Goal: Task Accomplishment & Management: Use online tool/utility

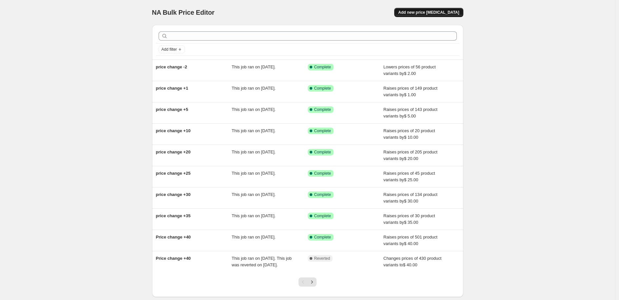
click at [427, 13] on span "Add new price [MEDICAL_DATA]" at bounding box center [428, 12] width 61 height 5
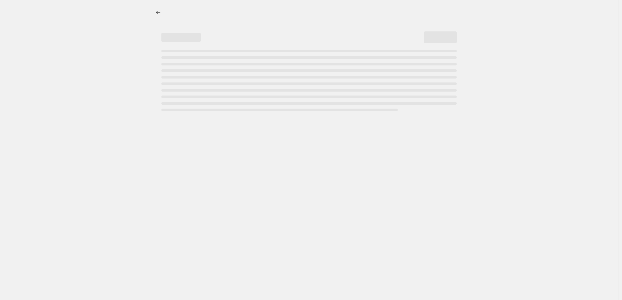
select select "percentage"
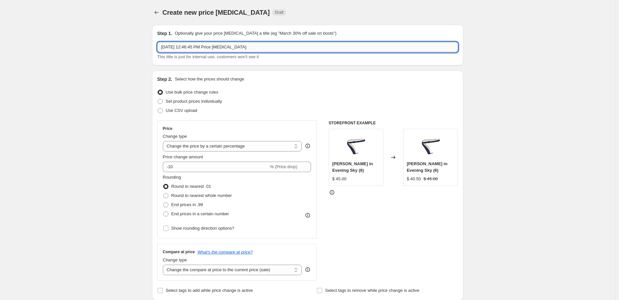
click at [256, 49] on input "Oct 6, 2025, 12:46:45 PM Price change job" at bounding box center [307, 47] width 301 height 10
type input "Spooky Sale"
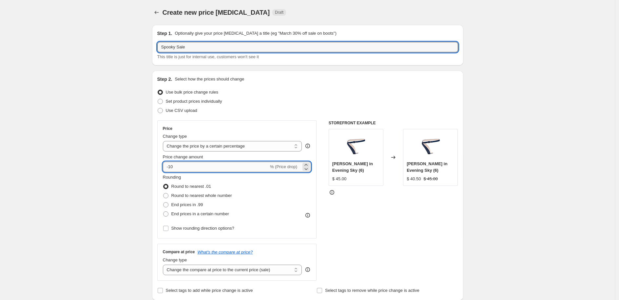
click at [202, 166] on input "-10" at bounding box center [216, 167] width 106 height 10
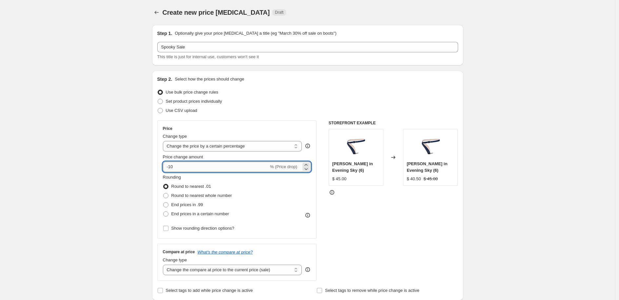
type input "-1"
type input "-25"
click at [328, 216] on div "Price Change type Change the price to a certain amount Change the price by a ce…" at bounding box center [307, 200] width 301 height 160
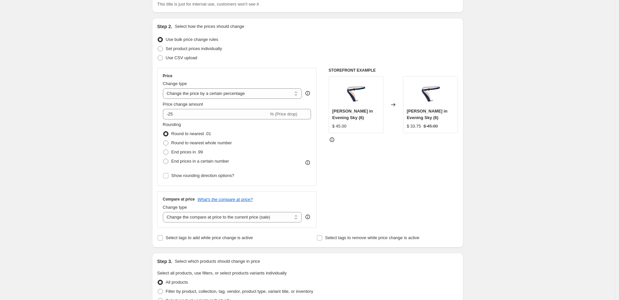
scroll to position [55, 0]
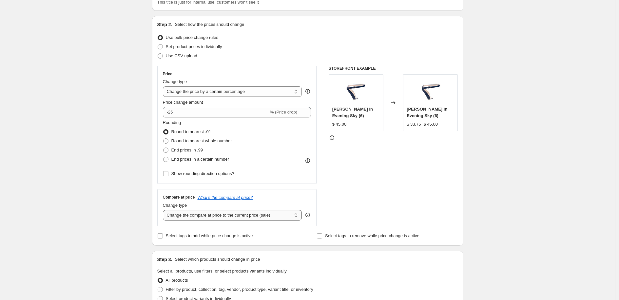
click at [275, 218] on select "Change the compare at price to the current price (sale) Change the compare at p…" at bounding box center [232, 215] width 139 height 10
select select "no_change"
click at [164, 210] on select "Change the compare at price to the current price (sale) Change the compare at p…" at bounding box center [232, 215] width 139 height 10
click at [295, 246] on div "Step 1. Optionally give your price change job a title (eg "March 30% off sale o…" at bounding box center [305, 262] width 316 height 595
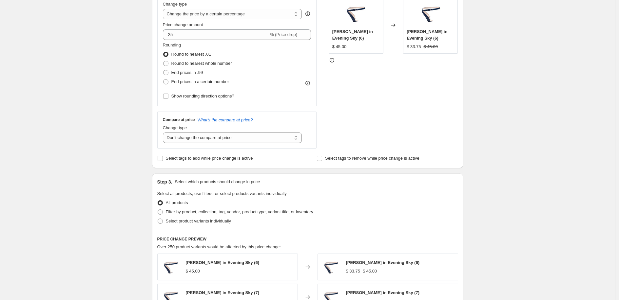
scroll to position [160, 0]
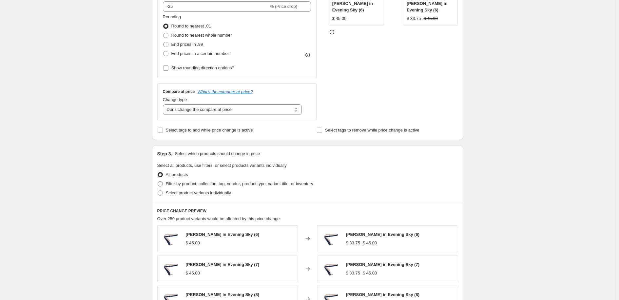
click at [162, 184] on span at bounding box center [159, 183] width 5 height 5
click at [158, 182] on input "Filter by product, collection, tag, vendor, product type, variant title, or inv…" at bounding box center [157, 181] width 0 height 0
radio input "true"
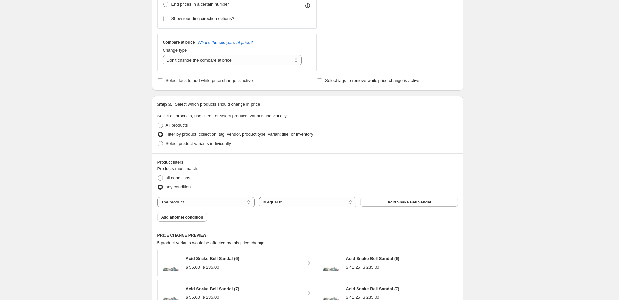
scroll to position [233, 0]
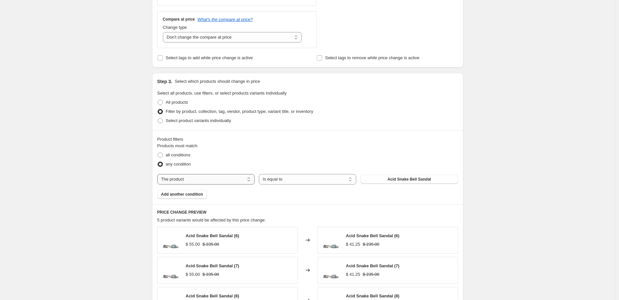
click at [244, 177] on select "The product The product's collection The product's tag The product's vendor The…" at bounding box center [205, 179] width 97 height 10
select select "tag"
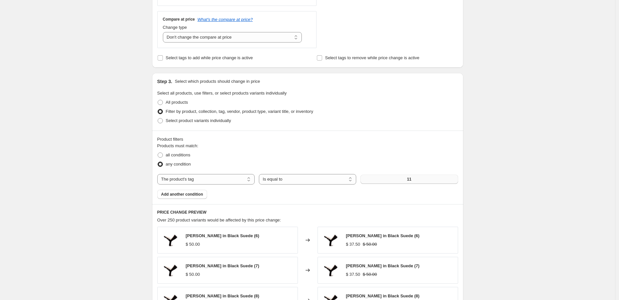
click at [378, 180] on button "11" at bounding box center [408, 179] width 97 height 9
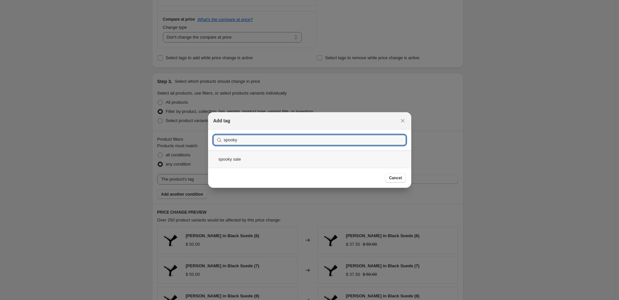
type input "spooky"
click at [301, 159] on div "spooky sale" at bounding box center [309, 159] width 203 height 17
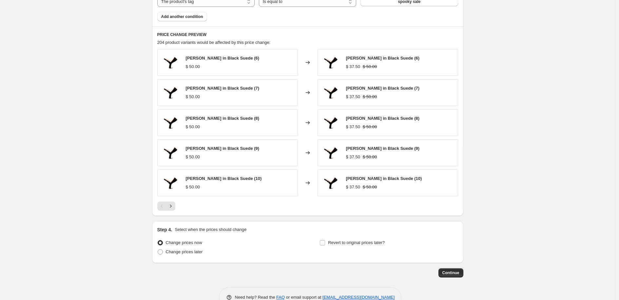
scroll to position [412, 0]
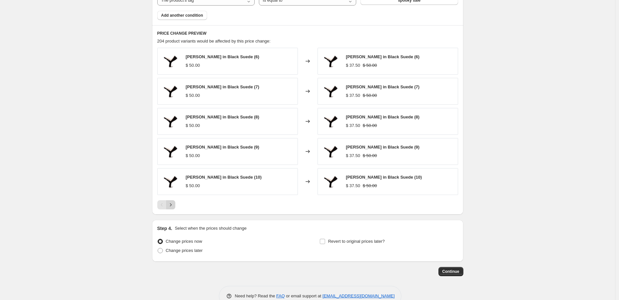
click at [175, 208] on button "Next" at bounding box center [170, 204] width 9 height 9
click at [175, 207] on button "Next" at bounding box center [170, 204] width 9 height 9
click at [174, 208] on icon "Next" at bounding box center [170, 205] width 7 height 7
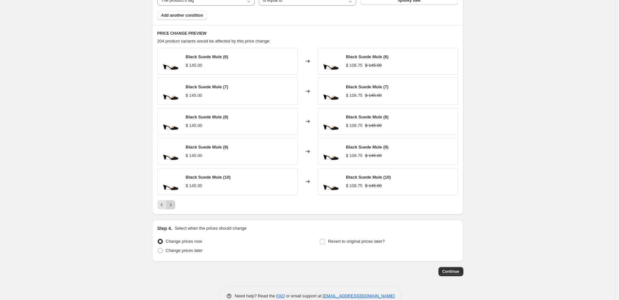
click at [175, 207] on button "Next" at bounding box center [170, 204] width 9 height 9
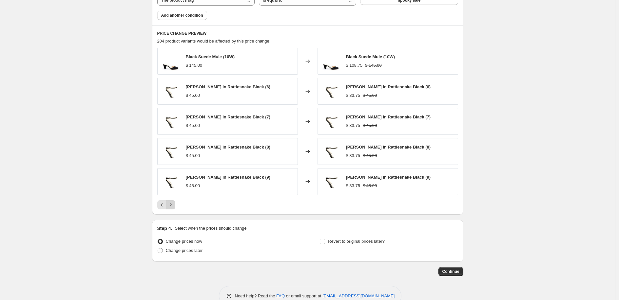
click at [175, 207] on button "Next" at bounding box center [170, 204] width 9 height 9
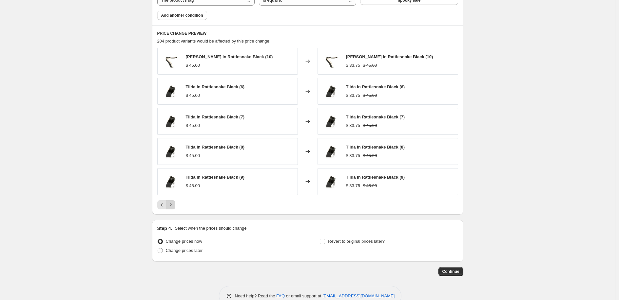
click at [175, 207] on button "Next" at bounding box center [170, 204] width 9 height 9
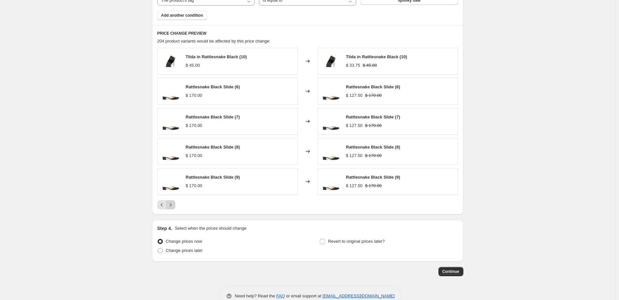
click at [175, 207] on button "Next" at bounding box center [170, 204] width 9 height 9
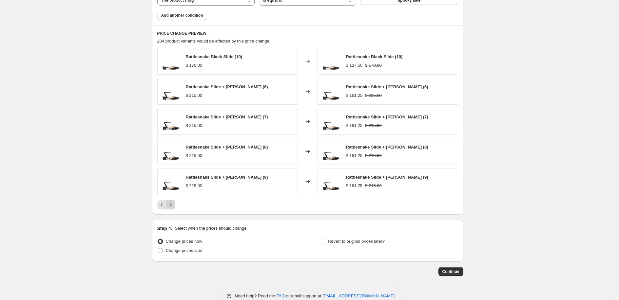
click at [175, 207] on button "Next" at bounding box center [170, 204] width 9 height 9
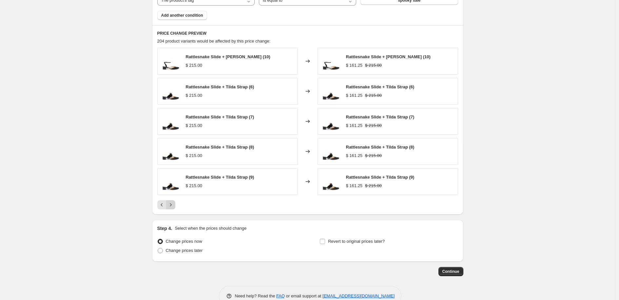
click at [175, 207] on button "Next" at bounding box center [170, 204] width 9 height 9
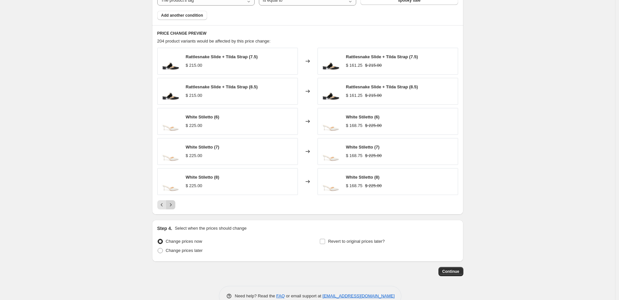
click at [175, 207] on button "Next" at bounding box center [170, 204] width 9 height 9
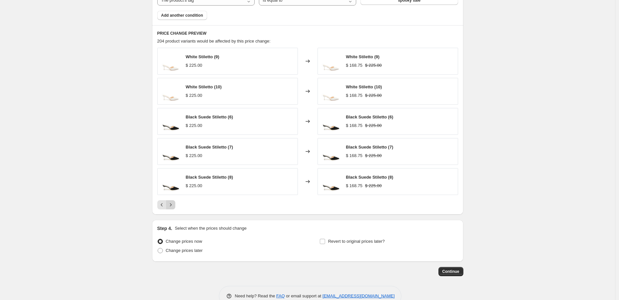
click at [175, 207] on button "Next" at bounding box center [170, 204] width 9 height 9
click at [174, 203] on icon "Next" at bounding box center [170, 205] width 7 height 7
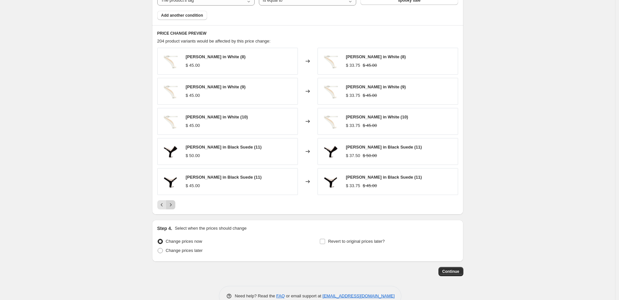
click at [174, 203] on icon "Next" at bounding box center [170, 205] width 7 height 7
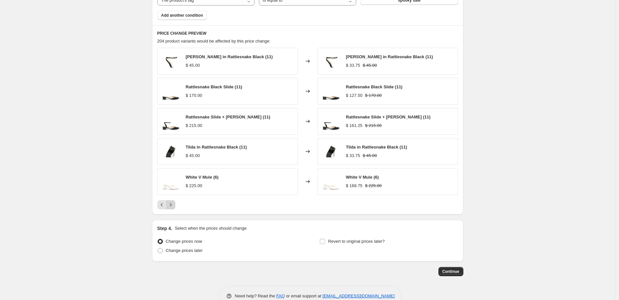
click at [174, 203] on icon "Next" at bounding box center [170, 205] width 7 height 7
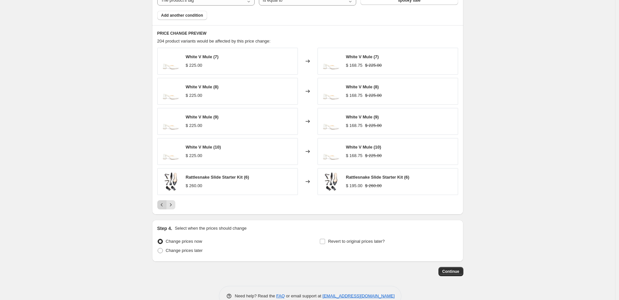
click at [161, 203] on icon "Previous" at bounding box center [161, 205] width 7 height 7
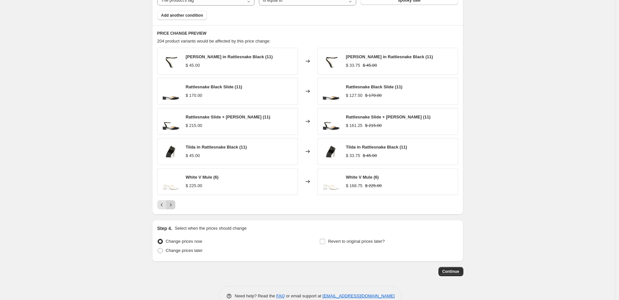
click at [174, 203] on icon "Next" at bounding box center [170, 205] width 7 height 7
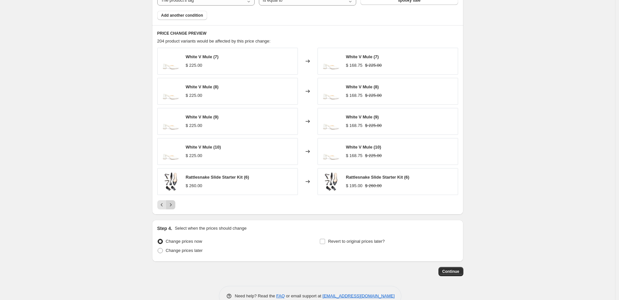
click at [174, 203] on icon "Next" at bounding box center [170, 205] width 7 height 7
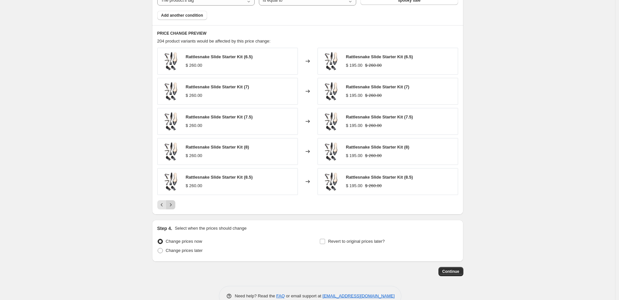
click at [174, 203] on icon "Next" at bounding box center [170, 205] width 7 height 7
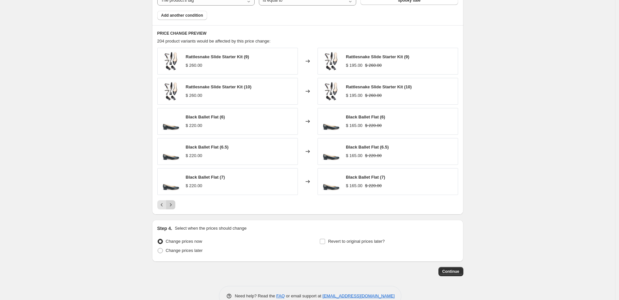
click at [174, 203] on icon "Next" at bounding box center [170, 205] width 7 height 7
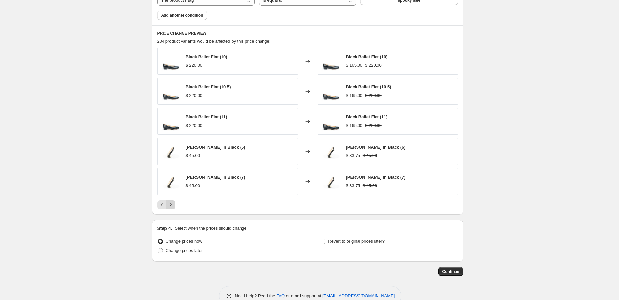
click at [174, 203] on icon "Next" at bounding box center [170, 205] width 7 height 7
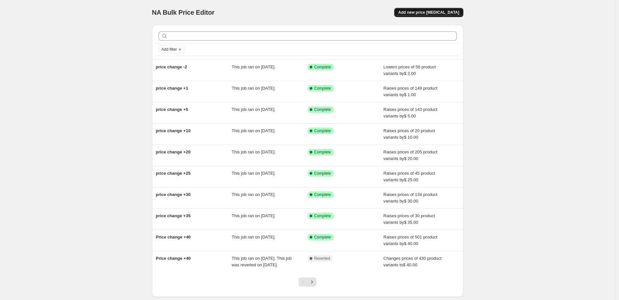
click at [428, 13] on span "Add new price [MEDICAL_DATA]" at bounding box center [428, 12] width 61 height 5
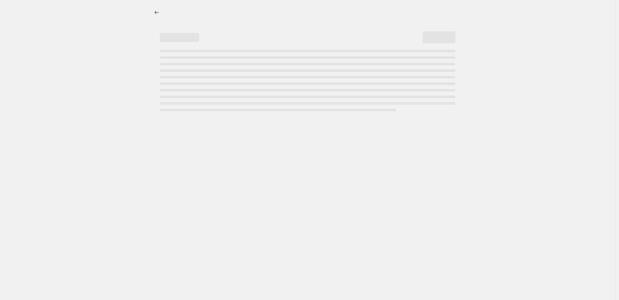
select select "percentage"
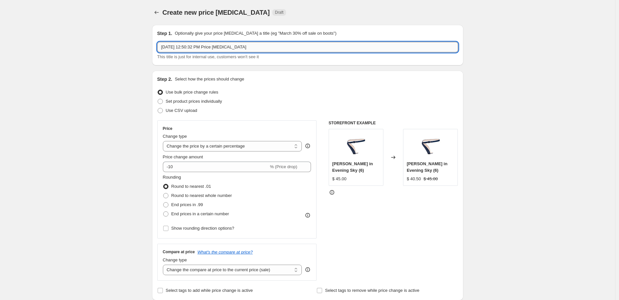
click at [224, 45] on input "Oct 6, 2025, 12:50:32 PM Price change job" at bounding box center [307, 47] width 301 height 10
type input "Spooky Sale"
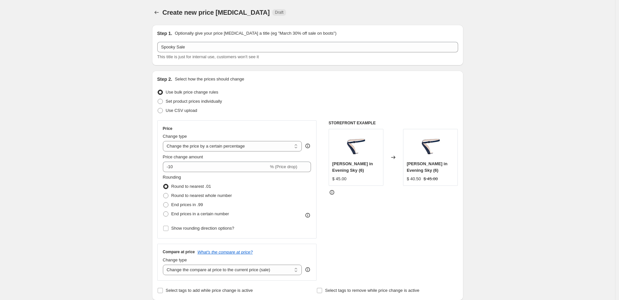
click at [272, 114] on div "Use CSV upload" at bounding box center [307, 110] width 301 height 9
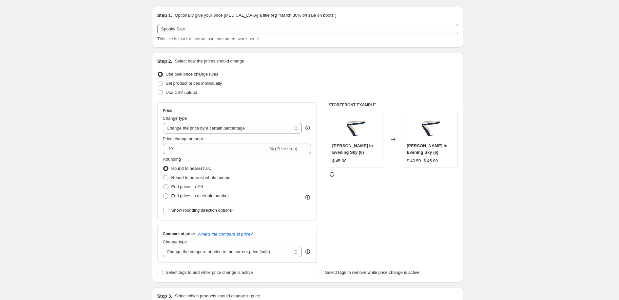
scroll to position [20, 0]
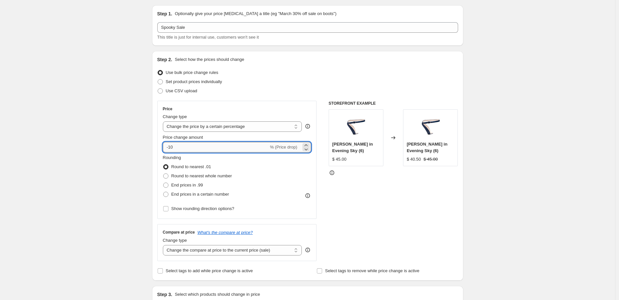
click at [254, 149] on input "-10" at bounding box center [216, 147] width 106 height 10
type input "-1"
type input "-25"
click at [302, 160] on div "Rounding Round to nearest .01 Round to nearest whole number End prices in .99 E…" at bounding box center [237, 177] width 148 height 45
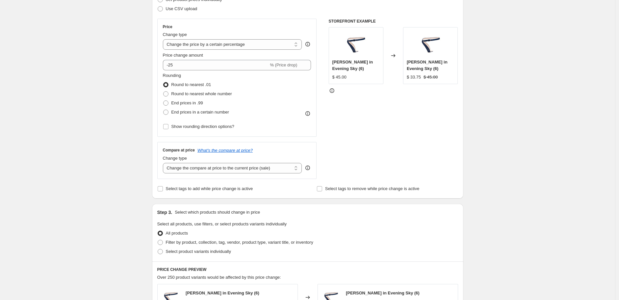
scroll to position [127, 0]
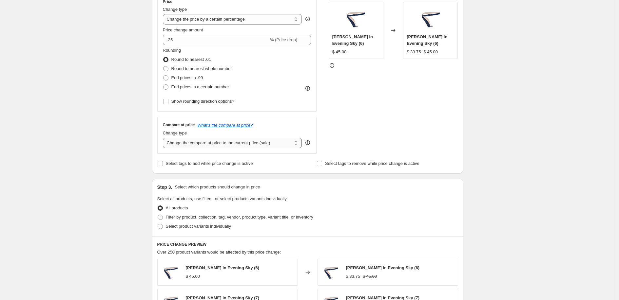
click at [287, 139] on select "Change the compare at price to the current price (sale) Change the compare at p…" at bounding box center [232, 143] width 139 height 10
select select "no_change"
click at [164, 138] on select "Change the compare at price to the current price (sale) Change the compare at p…" at bounding box center [232, 143] width 139 height 10
click at [303, 166] on div "Select tags to add while price change is active Select tags to remove while pri…" at bounding box center [307, 163] width 301 height 9
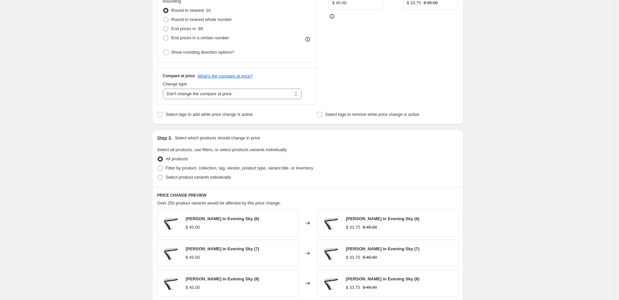
scroll to position [206, 0]
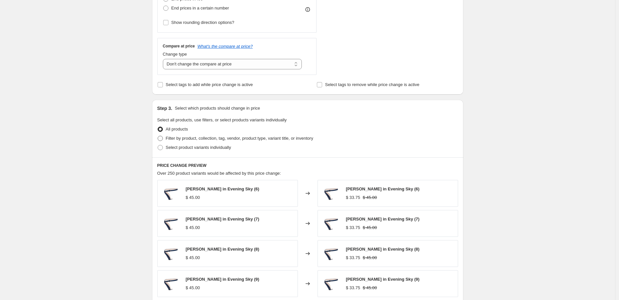
click at [162, 139] on span at bounding box center [159, 138] width 5 height 5
click at [158, 136] on input "Filter by product, collection, tag, vendor, product type, variant title, or inv…" at bounding box center [157, 136] width 0 height 0
radio input "true"
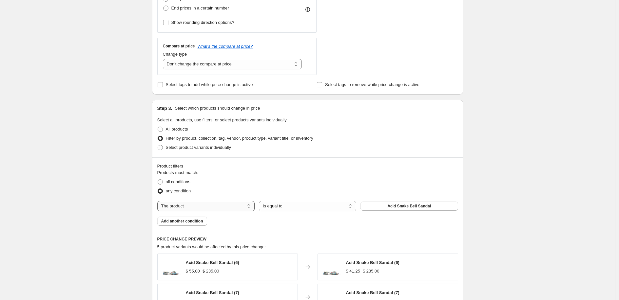
click at [252, 206] on select "The product The product's collection The product's tag The product's vendor The…" at bounding box center [205, 206] width 97 height 10
select select "tag"
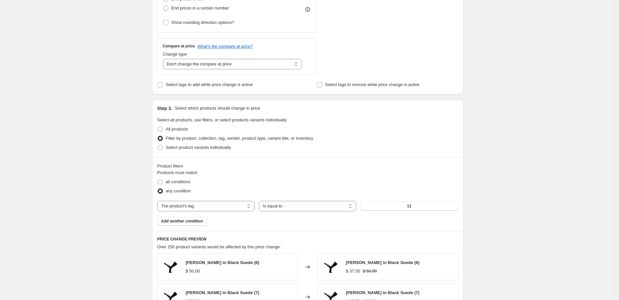
click at [383, 206] on button "11" at bounding box center [408, 206] width 97 height 9
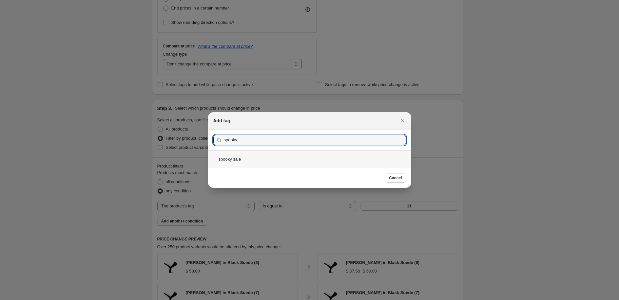
type input "spooky"
click at [237, 159] on div "spooky sale" at bounding box center [309, 159] width 203 height 17
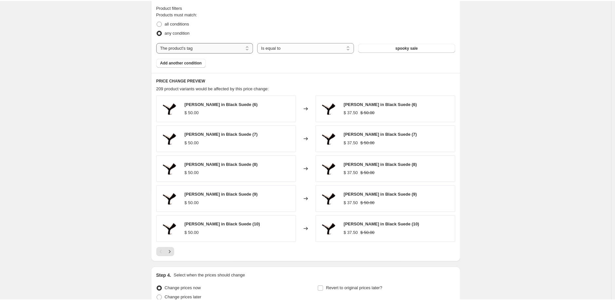
scroll to position [372, 0]
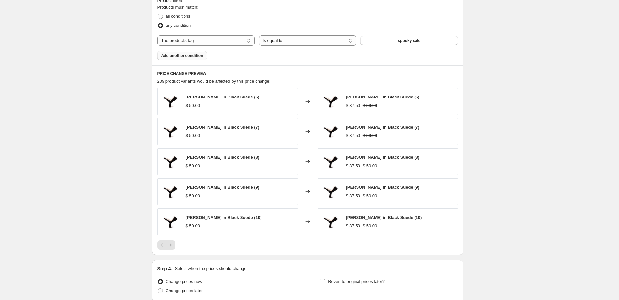
click at [202, 56] on span "Add another condition" at bounding box center [182, 55] width 42 height 5
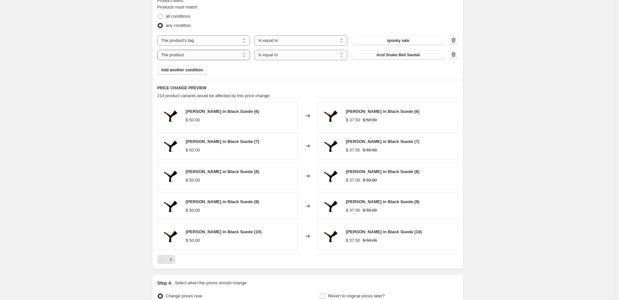
click at [209, 55] on select "The product The product's collection The product's tag The product's vendor The…" at bounding box center [203, 55] width 93 height 10
select select "collection"
click at [415, 57] on button "Accessories" at bounding box center [397, 54] width 93 height 9
click at [173, 263] on icon "Next" at bounding box center [170, 259] width 7 height 7
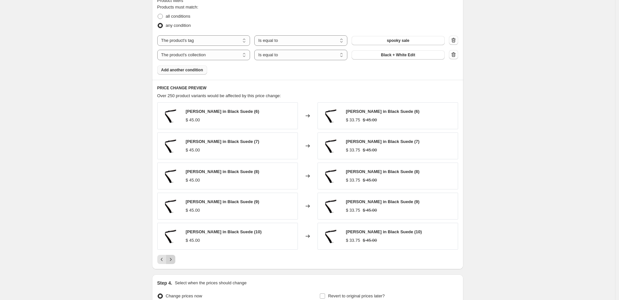
click at [173, 263] on icon "Next" at bounding box center [170, 259] width 7 height 7
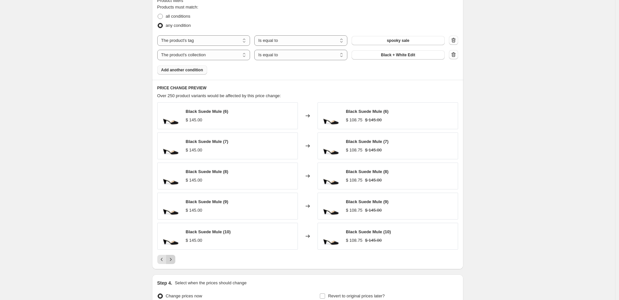
click at [173, 263] on icon "Next" at bounding box center [170, 259] width 7 height 7
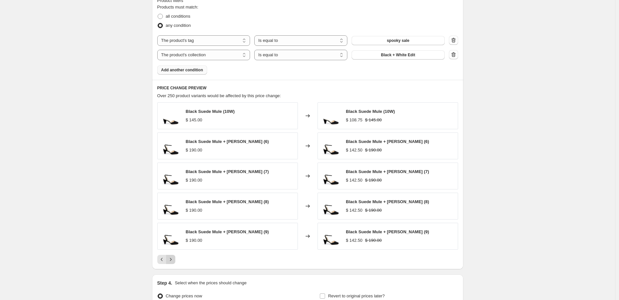
click at [173, 263] on icon "Next" at bounding box center [170, 259] width 7 height 7
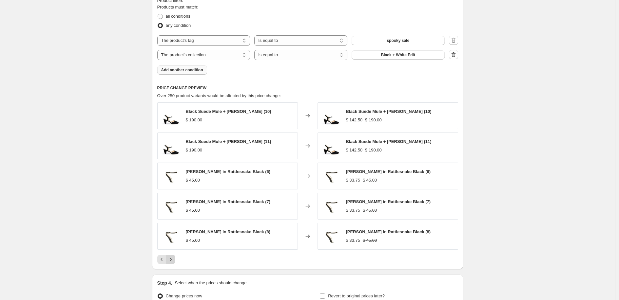
click at [173, 263] on icon "Next" at bounding box center [170, 259] width 7 height 7
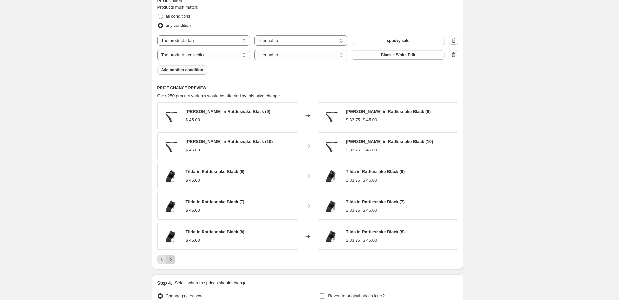
click at [173, 263] on icon "Next" at bounding box center [170, 259] width 7 height 7
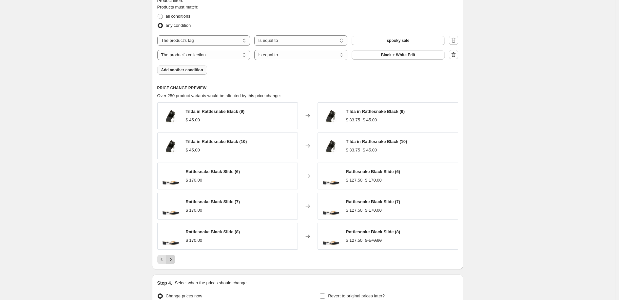
click at [173, 263] on icon "Next" at bounding box center [170, 259] width 7 height 7
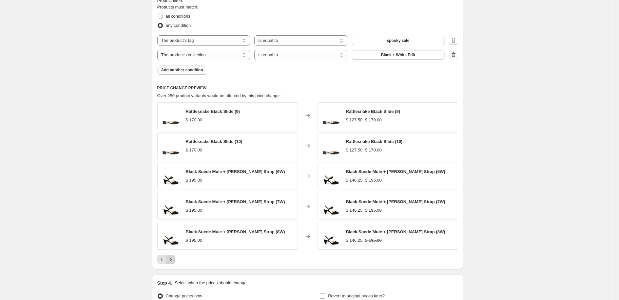
click at [172, 262] on icon "Next" at bounding box center [170, 259] width 7 height 7
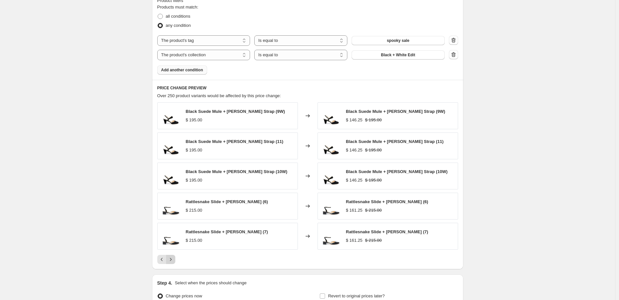
click at [172, 262] on icon "Next" at bounding box center [170, 259] width 7 height 7
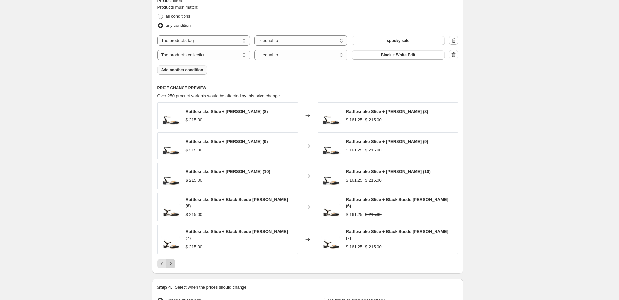
click at [174, 261] on icon "Next" at bounding box center [170, 264] width 7 height 7
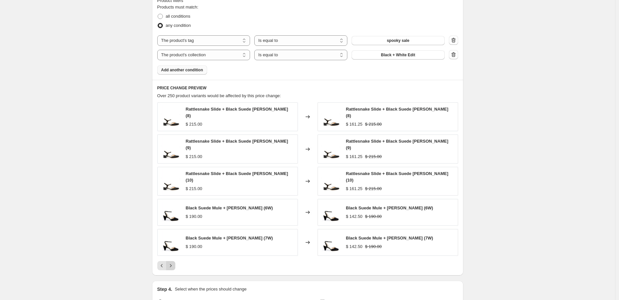
click at [174, 263] on icon "Next" at bounding box center [170, 266] width 7 height 7
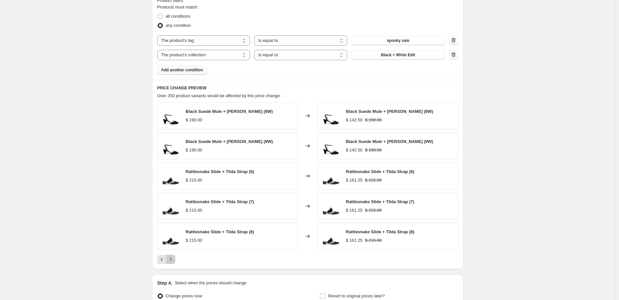
click at [174, 257] on icon "Next" at bounding box center [170, 259] width 7 height 7
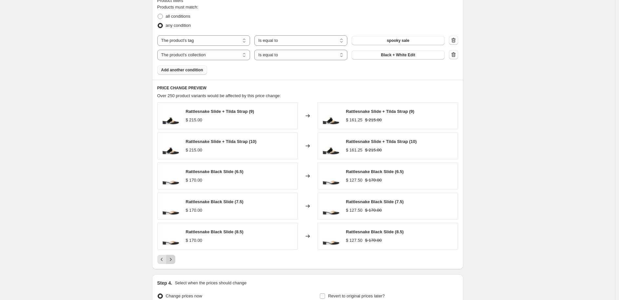
click at [174, 257] on icon "Next" at bounding box center [170, 259] width 7 height 7
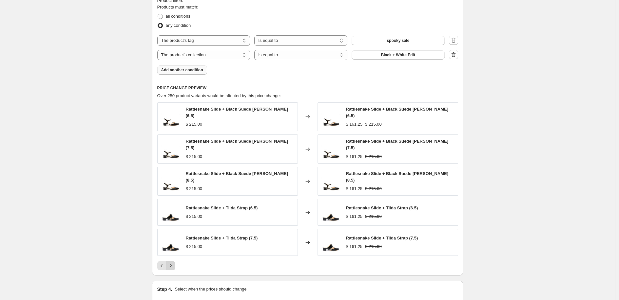
click at [174, 263] on icon "Next" at bounding box center [170, 266] width 7 height 7
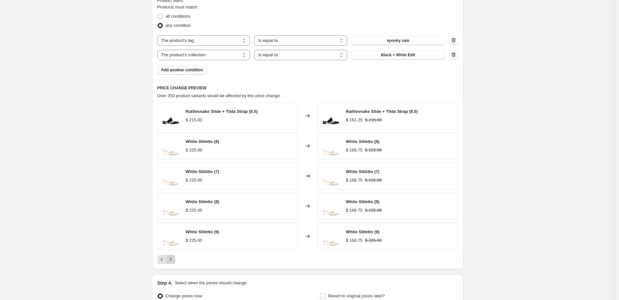
click at [174, 257] on icon "Next" at bounding box center [170, 259] width 7 height 7
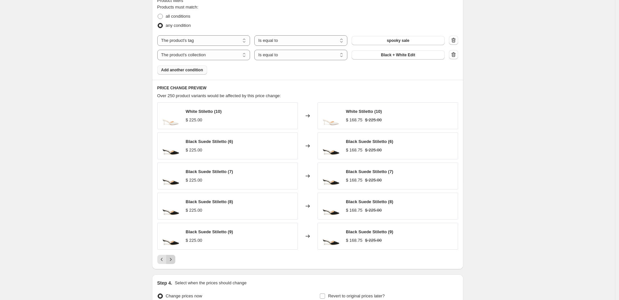
click at [174, 257] on icon "Next" at bounding box center [170, 259] width 7 height 7
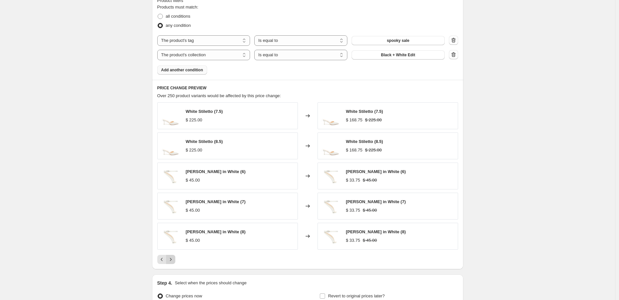
click at [174, 257] on icon "Next" at bounding box center [170, 259] width 7 height 7
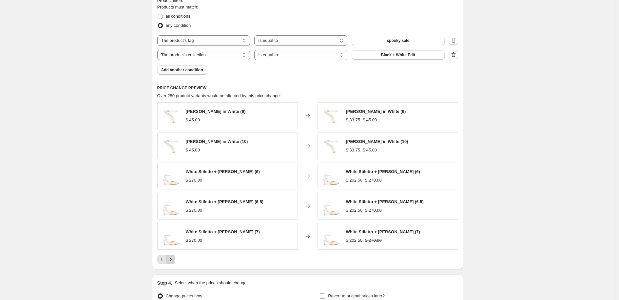
click at [174, 257] on icon "Next" at bounding box center [170, 259] width 7 height 7
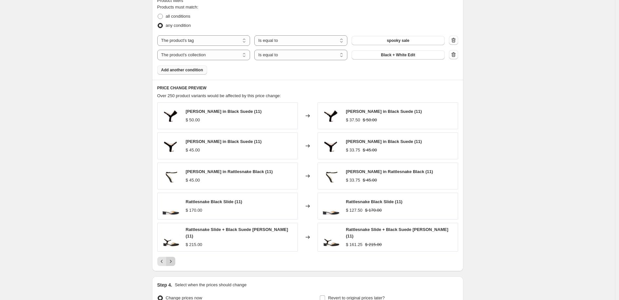
click at [174, 258] on icon "Next" at bounding box center [170, 261] width 7 height 7
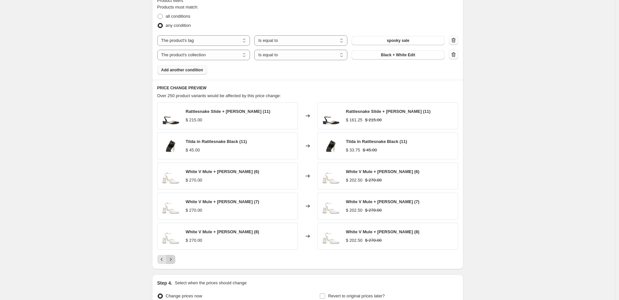
click at [174, 257] on icon "Next" at bounding box center [170, 259] width 7 height 7
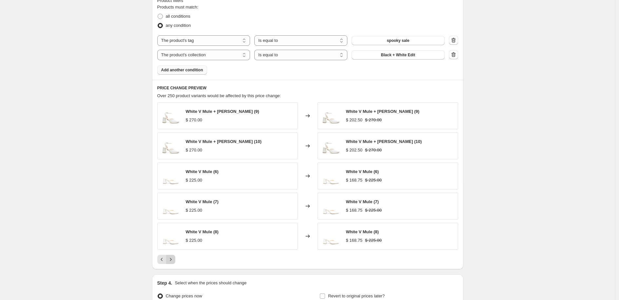
click at [174, 257] on icon "Next" at bounding box center [170, 259] width 7 height 7
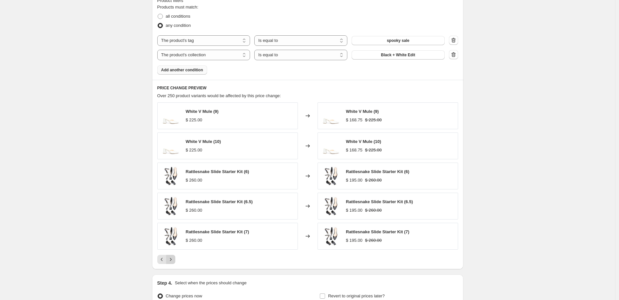
click at [174, 257] on icon "Next" at bounding box center [170, 259] width 7 height 7
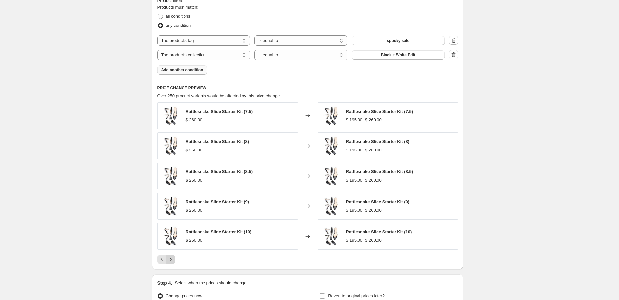
click at [174, 257] on icon "Next" at bounding box center [170, 259] width 7 height 7
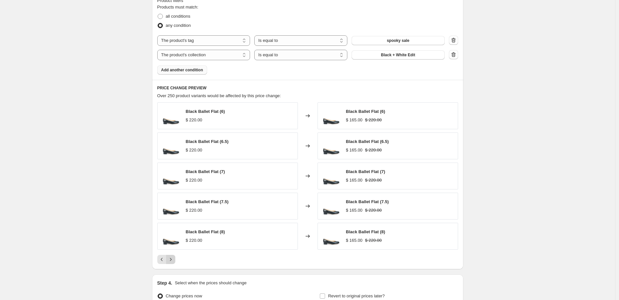
click at [174, 257] on icon "Next" at bounding box center [170, 259] width 7 height 7
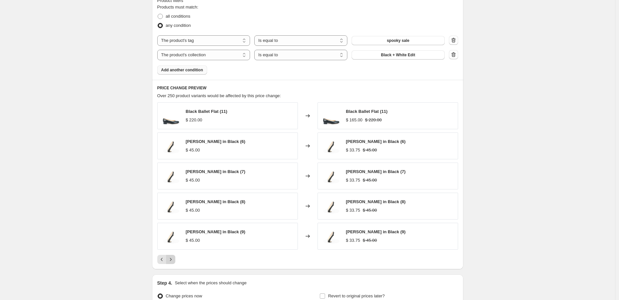
click at [174, 257] on icon "Next" at bounding box center [170, 259] width 7 height 7
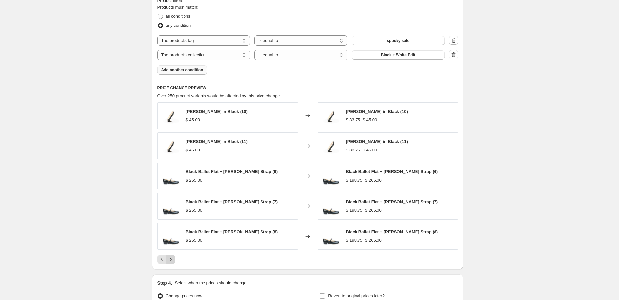
click at [174, 257] on icon "Next" at bounding box center [170, 259] width 7 height 7
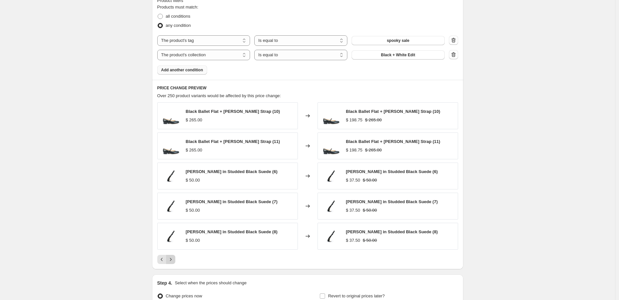
click at [174, 257] on icon "Next" at bounding box center [170, 259] width 7 height 7
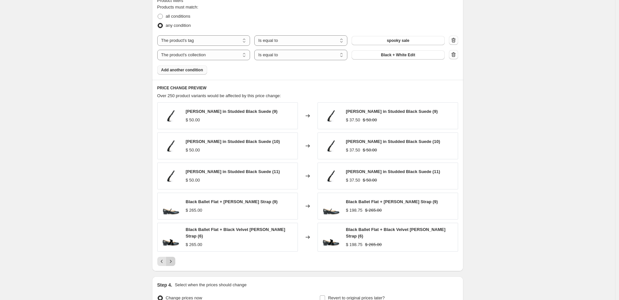
click at [174, 258] on icon "Next" at bounding box center [170, 261] width 7 height 7
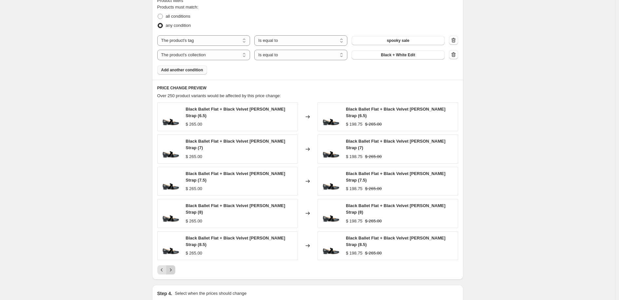
click at [174, 267] on icon "Next" at bounding box center [170, 270] width 7 height 7
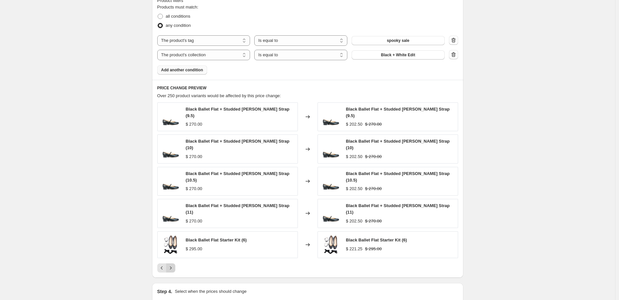
click at [174, 265] on icon "Next" at bounding box center [170, 268] width 7 height 7
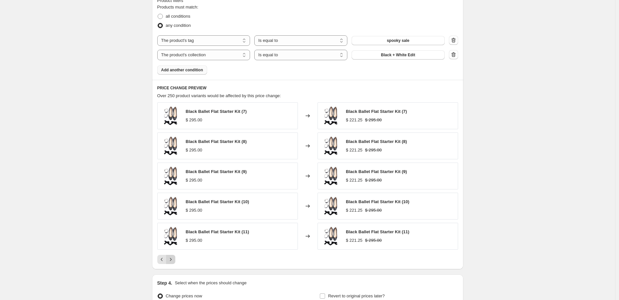
click at [174, 257] on icon "Next" at bounding box center [170, 259] width 7 height 7
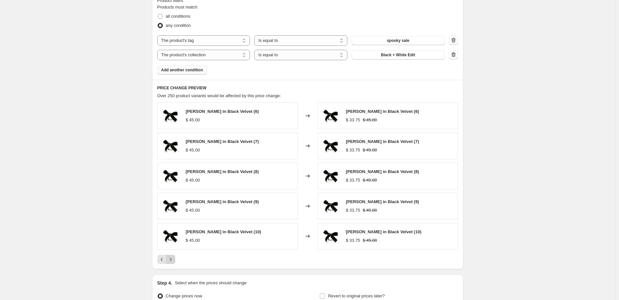
click at [174, 257] on icon "Next" at bounding box center [170, 259] width 7 height 7
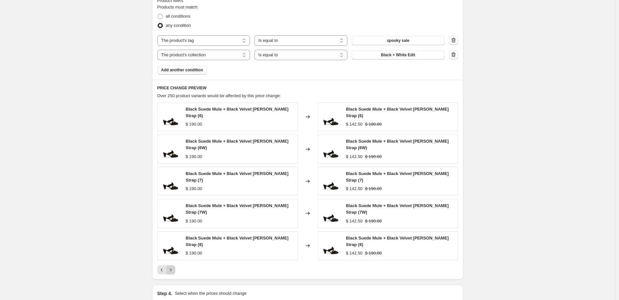
click at [174, 267] on icon "Next" at bounding box center [170, 270] width 7 height 7
click at [175, 257] on div "Black Suede Mule + Black Velvet Marie Strap (11) $ 190.00 Changed to Black Sued…" at bounding box center [307, 188] width 301 height 172
click at [173, 266] on button "Next" at bounding box center [170, 270] width 9 height 9
click at [173, 261] on div "Black Suede Mule + Studded Black Twiggy Strap (8) $ 195.00 Changed to Black Sue…" at bounding box center [307, 188] width 301 height 172
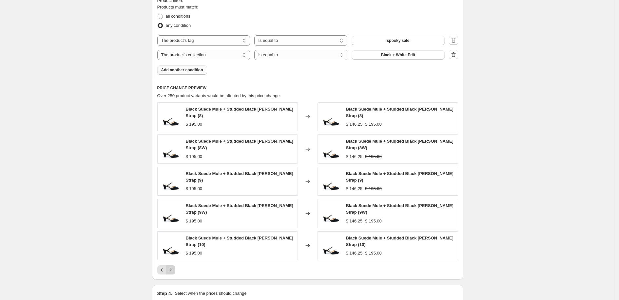
click at [175, 266] on button "Next" at bounding box center [170, 270] width 9 height 9
click at [174, 267] on icon "Next" at bounding box center [170, 270] width 7 height 7
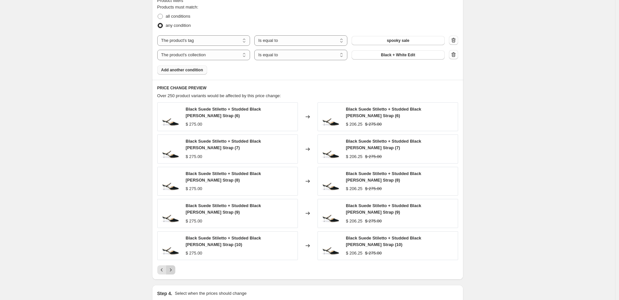
click at [175, 266] on button "Next" at bounding box center [170, 270] width 9 height 9
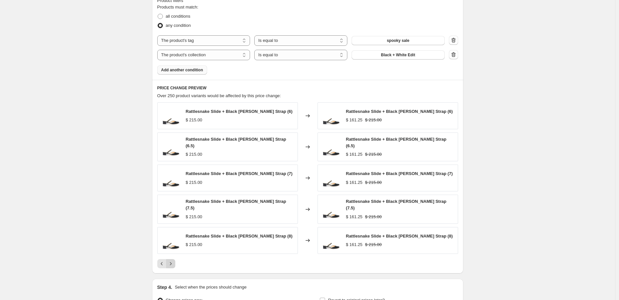
click at [175, 266] on div "PRICE CHANGE PREVIEW Over 250 product variants would be affected by this price …" at bounding box center [307, 177] width 311 height 194
click at [174, 261] on icon "Next" at bounding box center [170, 264] width 7 height 7
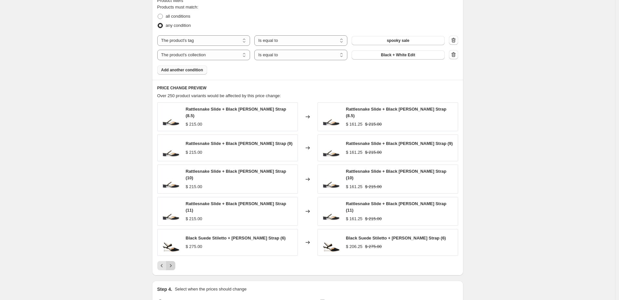
click at [174, 263] on icon "Next" at bounding box center [170, 266] width 7 height 7
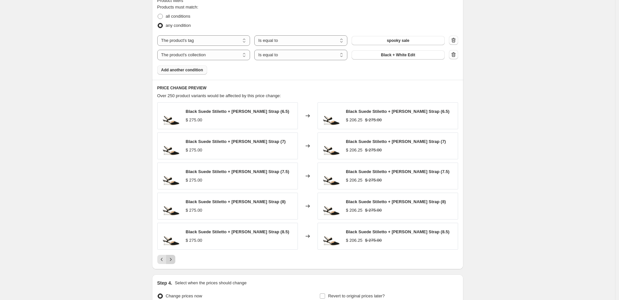
click at [174, 259] on icon "Next" at bounding box center [170, 259] width 7 height 7
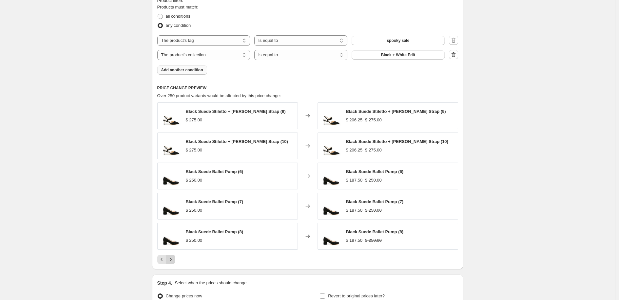
click at [174, 259] on icon "Next" at bounding box center [170, 259] width 7 height 7
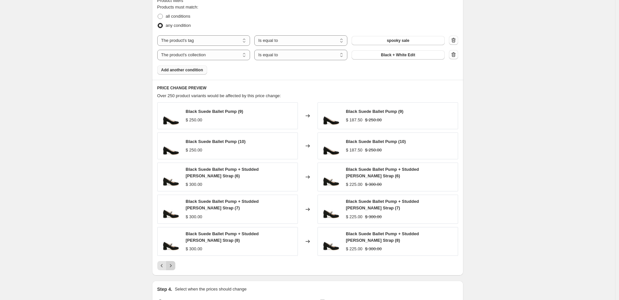
click at [171, 265] on icon "Next" at bounding box center [170, 266] width 7 height 7
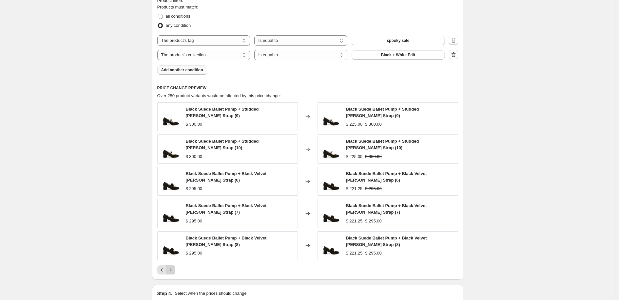
click at [174, 268] on icon "Next" at bounding box center [170, 270] width 7 height 7
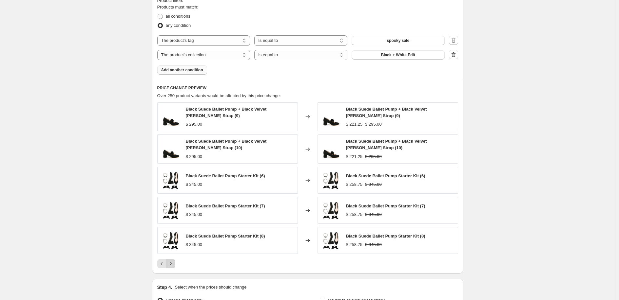
click at [174, 266] on icon "Next" at bounding box center [170, 264] width 7 height 7
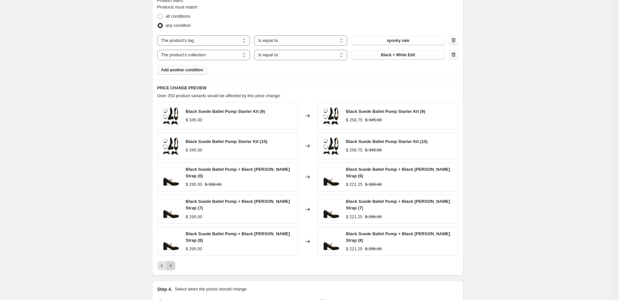
click at [174, 263] on icon "Next" at bounding box center [170, 266] width 7 height 7
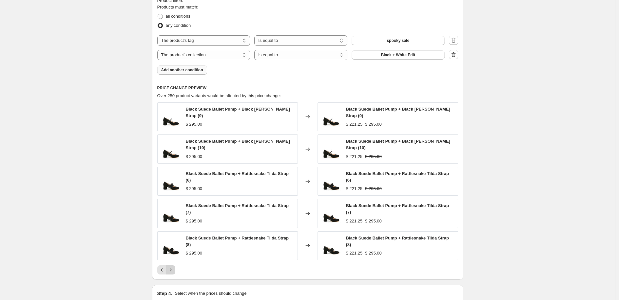
click at [172, 267] on icon "Next" at bounding box center [170, 270] width 7 height 7
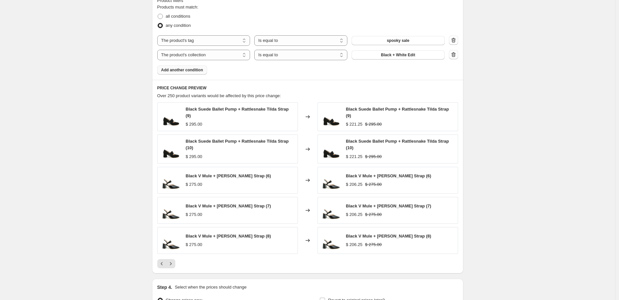
click at [172, 264] on icon "Next" at bounding box center [170, 264] width 7 height 7
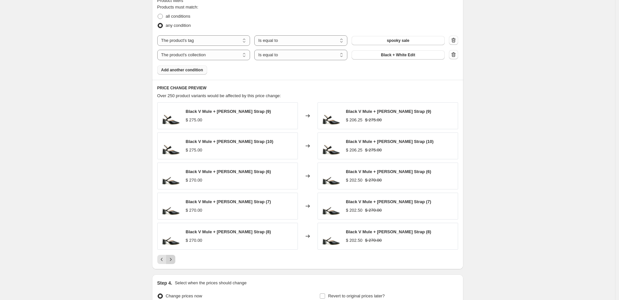
click at [172, 264] on button "Next" at bounding box center [170, 259] width 9 height 9
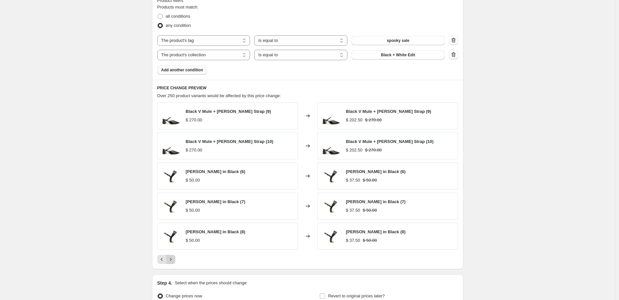
click at [172, 264] on button "Next" at bounding box center [170, 259] width 9 height 9
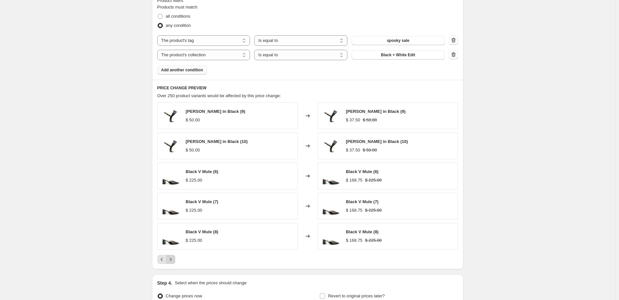
click at [173, 263] on button "Next" at bounding box center [170, 259] width 9 height 9
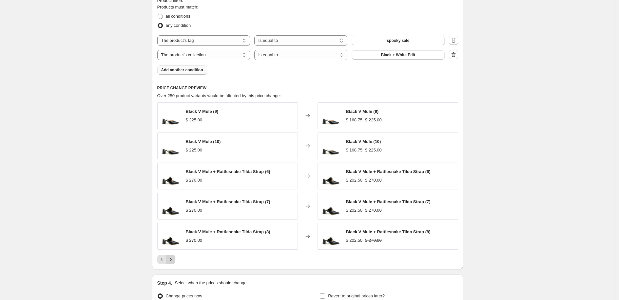
click at [174, 262] on icon "Next" at bounding box center [170, 259] width 7 height 7
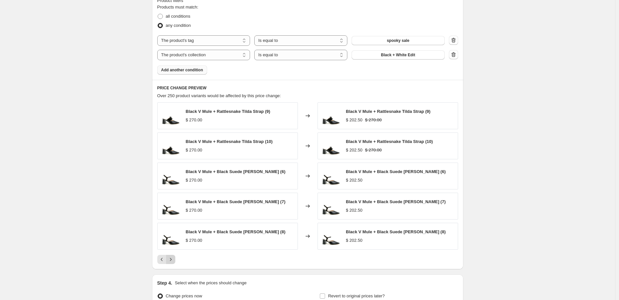
click at [174, 262] on icon "Next" at bounding box center [170, 259] width 7 height 7
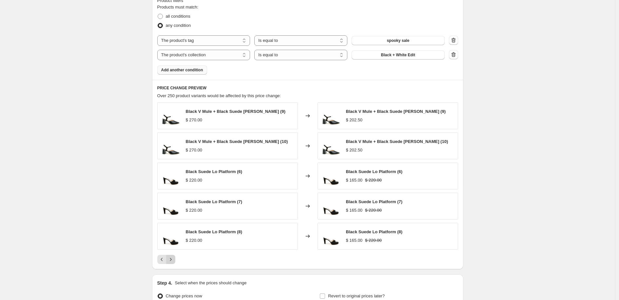
click at [174, 262] on icon "Next" at bounding box center [170, 259] width 7 height 7
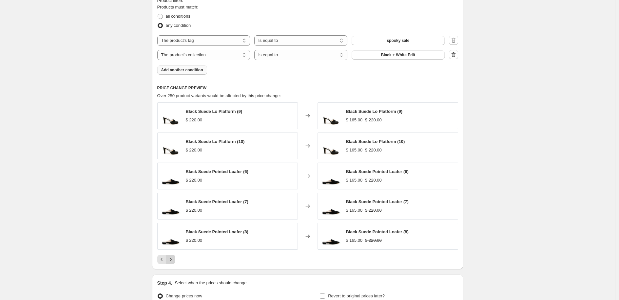
click at [174, 262] on icon "Next" at bounding box center [170, 259] width 7 height 7
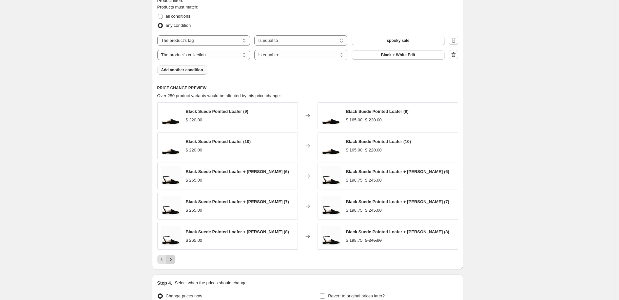
click at [174, 262] on icon "Next" at bounding box center [170, 259] width 7 height 7
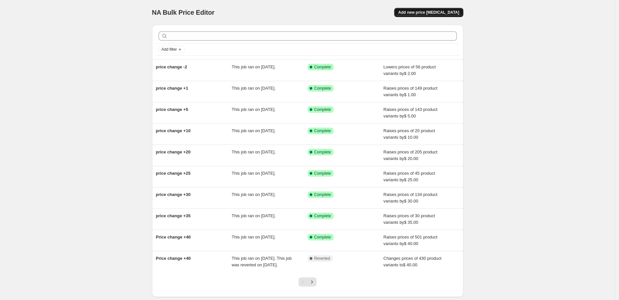
click at [417, 14] on span "Add new price [MEDICAL_DATA]" at bounding box center [428, 12] width 61 height 5
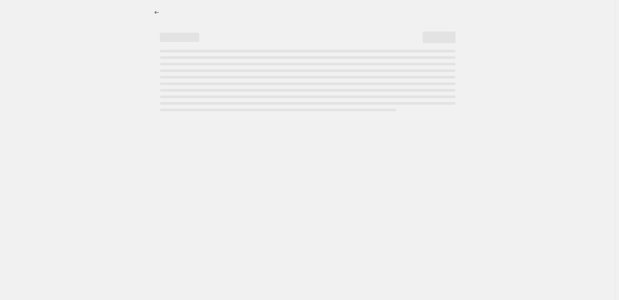
select select "percentage"
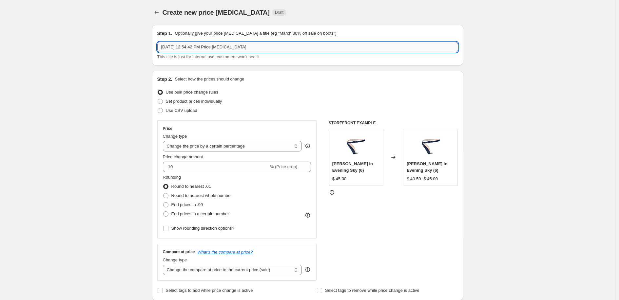
click at [228, 45] on input "[DATE] 12:54:42 PM Price [MEDICAL_DATA]" at bounding box center [307, 47] width 301 height 10
type input "Spooky Sale"
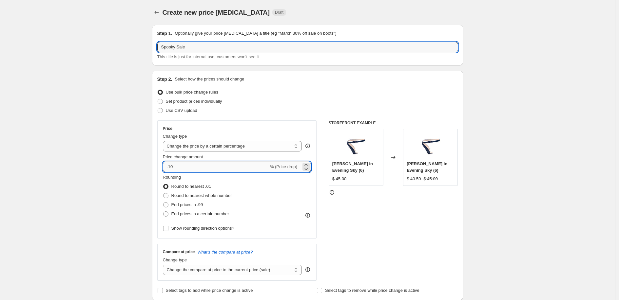
click at [224, 165] on input "-10" at bounding box center [216, 167] width 106 height 10
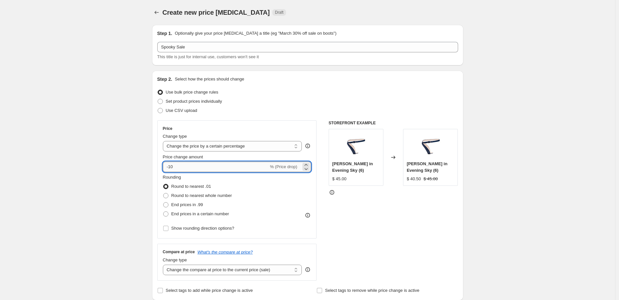
click at [224, 165] on input "-10" at bounding box center [216, 167] width 106 height 10
type input "-1"
type input "-25"
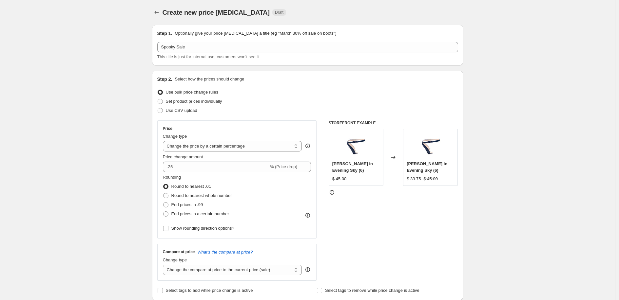
click at [293, 176] on div "Rounding Round to nearest .01 Round to nearest whole number End prices in .99 E…" at bounding box center [237, 196] width 148 height 45
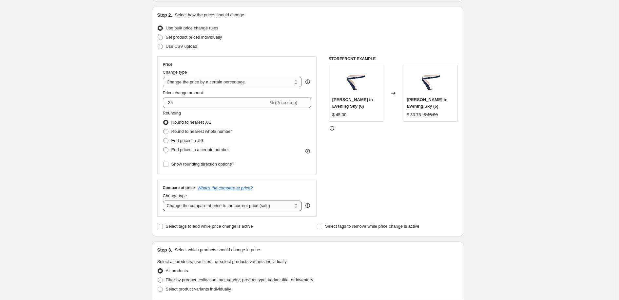
scroll to position [75, 0]
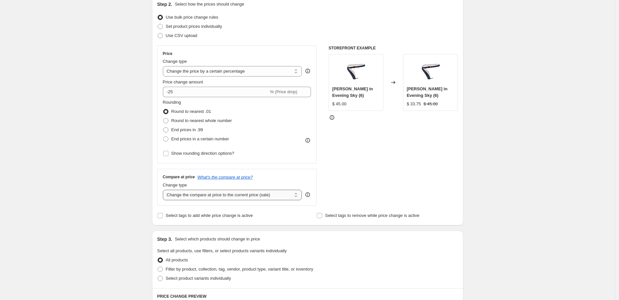
click at [284, 194] on select "Change the compare at price to the current price (sale) Change the compare at p…" at bounding box center [232, 195] width 139 height 10
select select "no_change"
click at [164, 190] on select "Change the compare at price to the current price (sale) Change the compare at p…" at bounding box center [232, 195] width 139 height 10
click at [331, 187] on div "STOREFRONT EXAMPLE [PERSON_NAME] in Evening Sky (6) $ 45.00 Changed to [PERSON_…" at bounding box center [392, 126] width 129 height 160
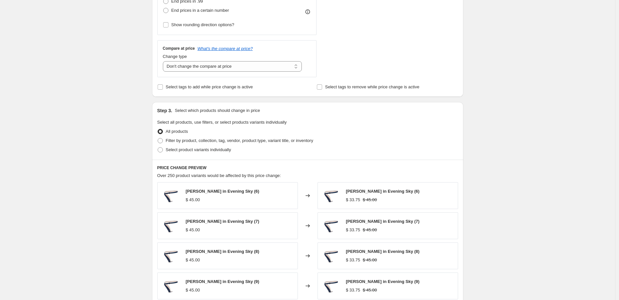
scroll to position [205, 0]
click at [163, 139] on span at bounding box center [159, 139] width 5 height 5
click at [158, 137] on input "Filter by product, collection, tag, vendor, product type, variant title, or inv…" at bounding box center [157, 137] width 0 height 0
radio input "true"
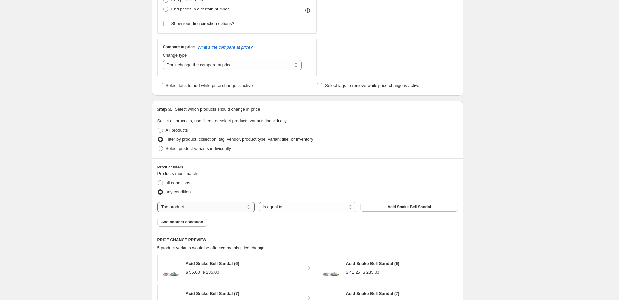
click at [248, 208] on select "The product The product's collection The product's tag The product's vendor The…" at bounding box center [205, 207] width 97 height 10
select select "tag"
click at [383, 204] on button "11" at bounding box center [408, 207] width 97 height 9
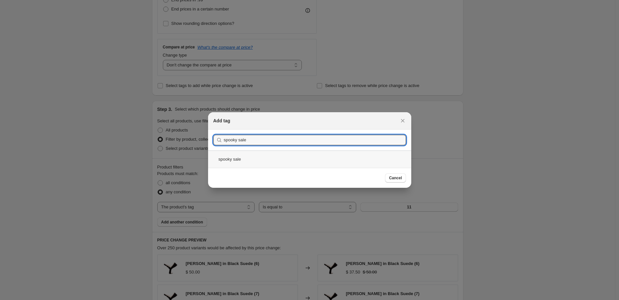
type input "spooky sale"
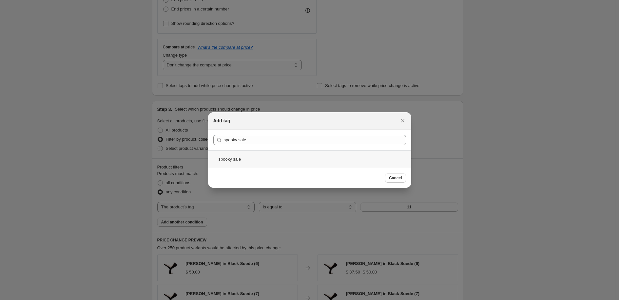
click at [268, 163] on div "spooky sale" at bounding box center [309, 159] width 203 height 17
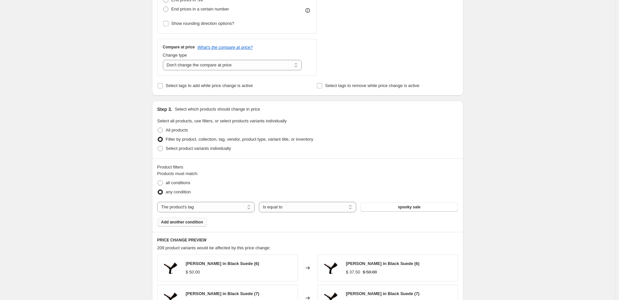
click at [201, 223] on span "Add another condition" at bounding box center [182, 222] width 42 height 5
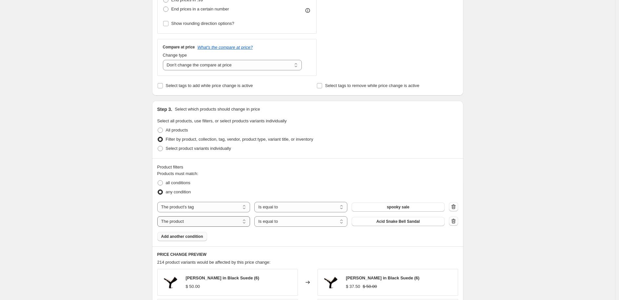
click at [184, 222] on select "The product The product's collection The product's tag The product's vendor The…" at bounding box center [203, 221] width 93 height 10
select select "collection"
click at [429, 223] on button "Accessories" at bounding box center [397, 221] width 93 height 9
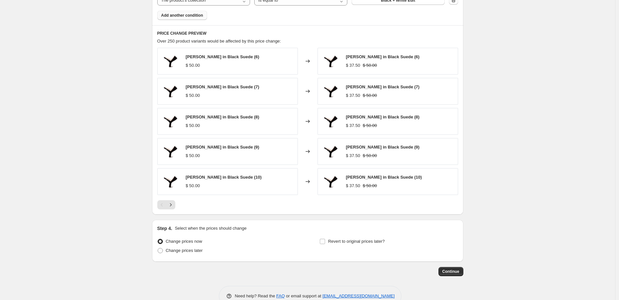
scroll to position [442, 0]
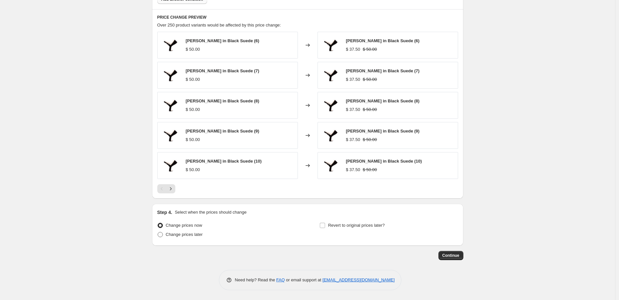
click at [162, 234] on span at bounding box center [159, 234] width 5 height 5
click at [158, 232] on input "Change prices later" at bounding box center [157, 232] width 0 height 0
radio input "true"
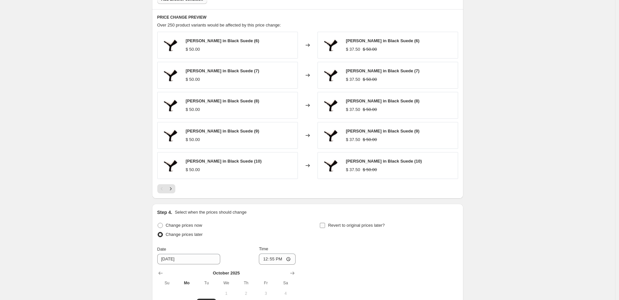
click at [324, 225] on input "Revert to original prices later?" at bounding box center [322, 225] width 5 height 5
checkbox input "true"
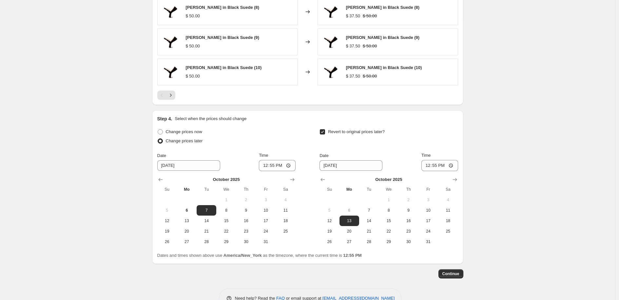
scroll to position [551, 0]
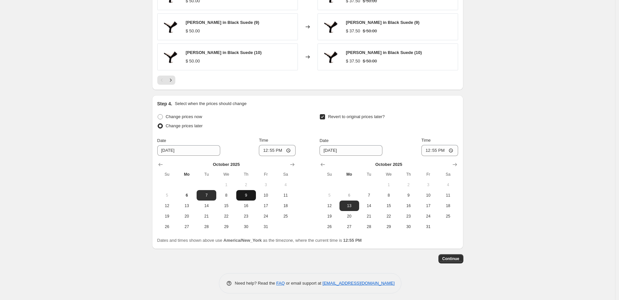
click at [252, 192] on button "9" at bounding box center [246, 195] width 20 height 10
type input "[DATE]"
click at [281, 152] on input "12:55" at bounding box center [277, 150] width 37 height 11
click at [293, 152] on input "12:55" at bounding box center [277, 150] width 37 height 11
click at [290, 150] on input "12:55" at bounding box center [277, 150] width 37 height 11
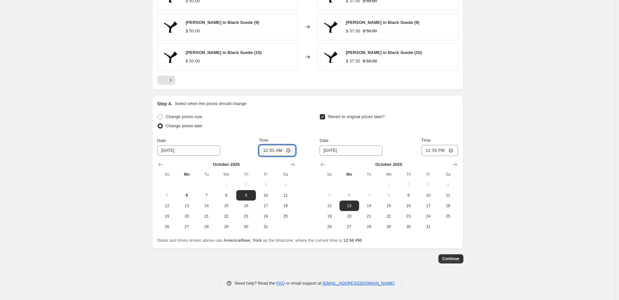
type input "00:01"
click at [302, 138] on div "Change prices now Change prices later Date [DATE] Time 00:[DATE] Mo Tu We Th Fr…" at bounding box center [307, 172] width 301 height 120
click at [377, 202] on button "14" at bounding box center [369, 206] width 20 height 10
type input "[DATE]"
click at [429, 150] on input "12:55" at bounding box center [439, 150] width 37 height 11
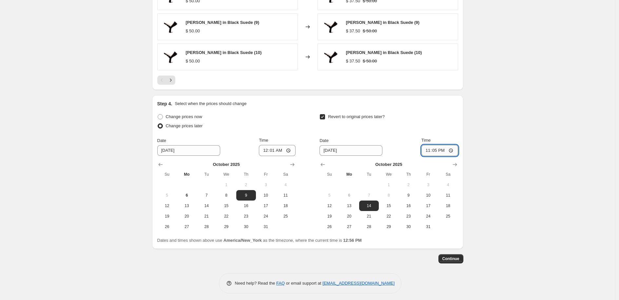
type input "23:59"
click at [444, 132] on div "Revert to original prices later? Date [DATE] Time 23:59 [DATE] Su Mo Tu We Th F…" at bounding box center [388, 172] width 138 height 120
click at [455, 256] on span "Continue" at bounding box center [450, 258] width 17 height 5
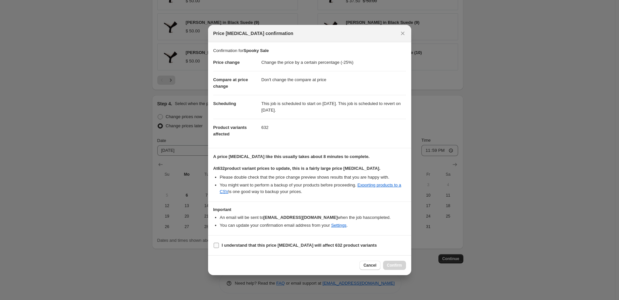
click at [217, 245] on input "I understand that this price [MEDICAL_DATA] will affect 632 product variants" at bounding box center [215, 245] width 5 height 5
checkbox input "true"
click at [389, 264] on span "Confirm" at bounding box center [394, 265] width 15 height 5
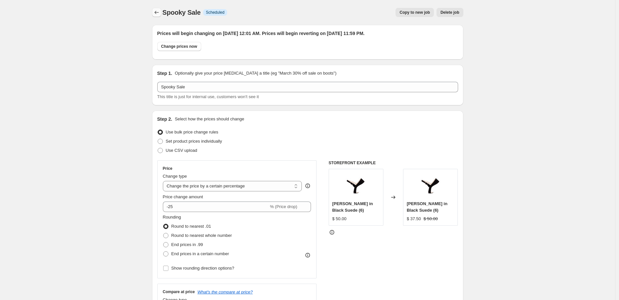
click at [157, 13] on icon "Price change jobs" at bounding box center [156, 12] width 7 height 7
